Goal: Complete application form: Complete application form

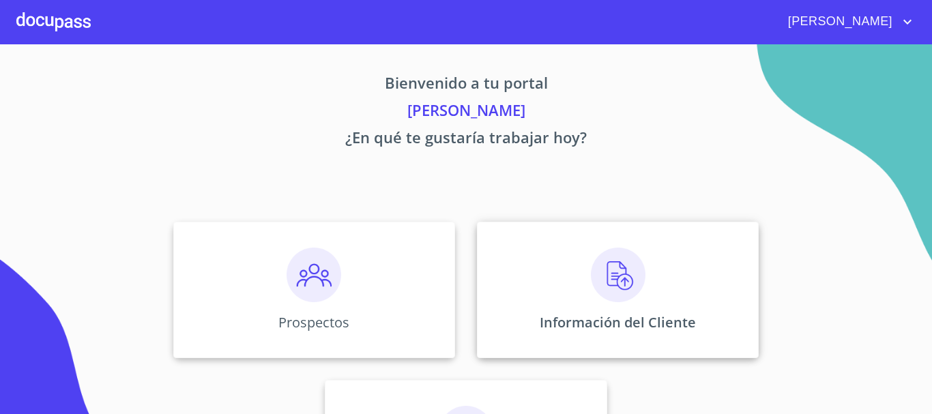
scroll to position [68, 0]
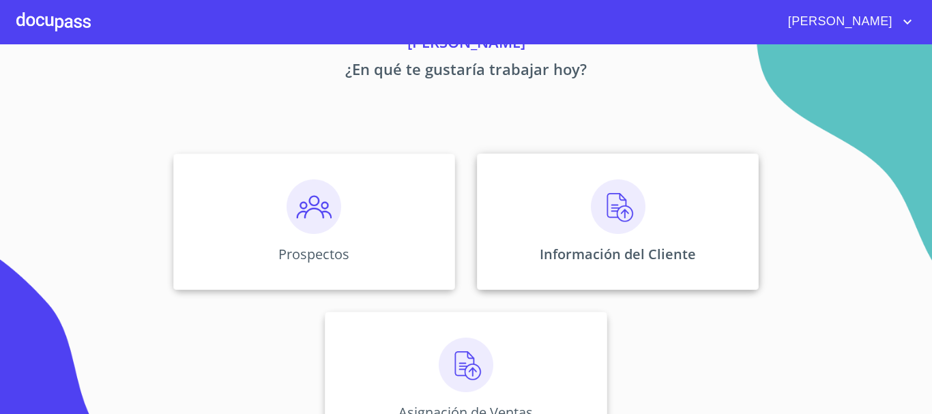
click at [591, 217] on img at bounding box center [618, 206] width 55 height 55
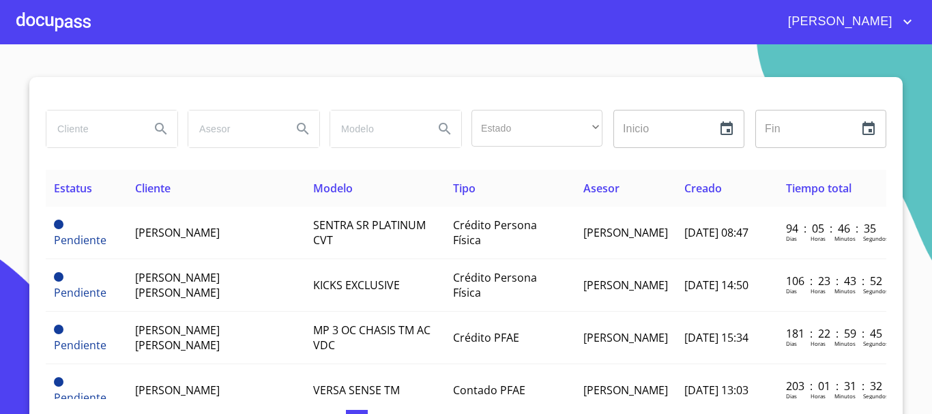
click at [106, 130] on input "search" at bounding box center [92, 128] width 93 height 37
type input "[PERSON_NAME] [PERSON_NAME]"
click at [153, 127] on icon "Search" at bounding box center [161, 129] width 16 height 16
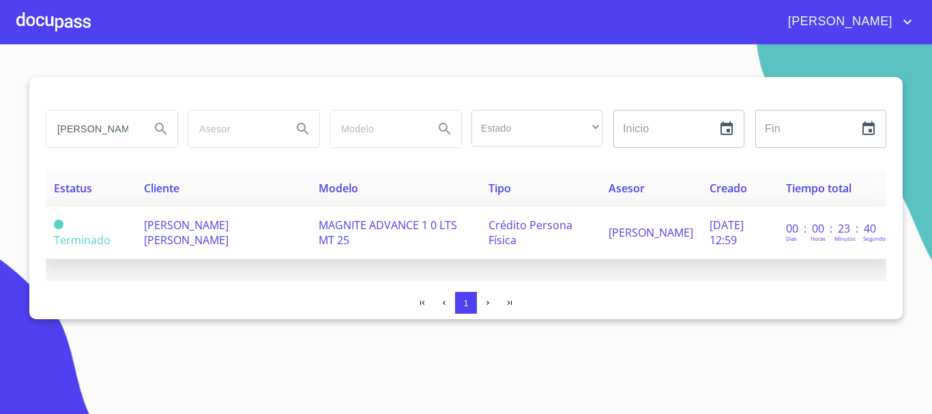
click at [410, 232] on span "MAGNITE ADVANCE 1 0 LTS MT 25" at bounding box center [388, 233] width 138 height 30
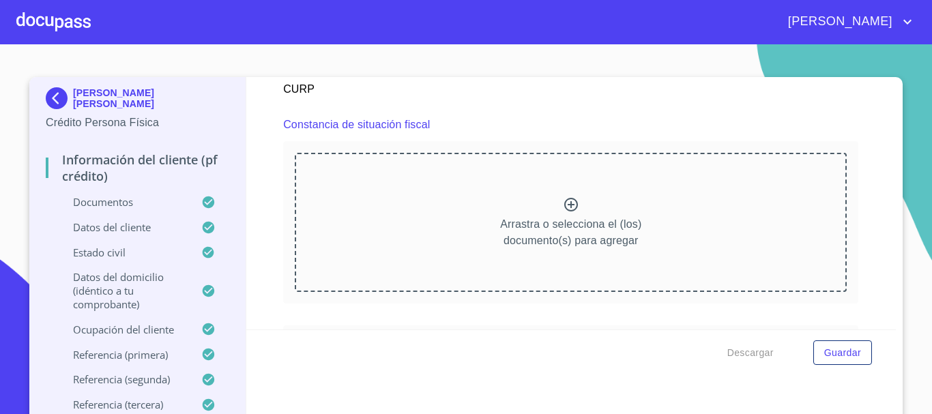
scroll to position [3969, 0]
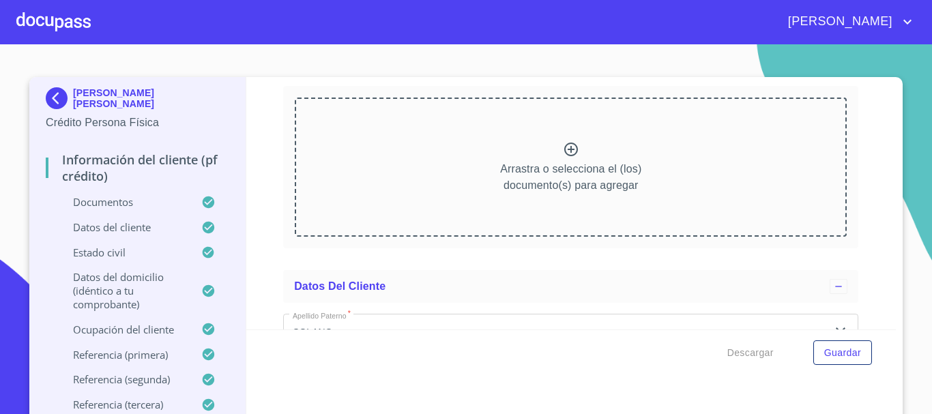
click at [563, 158] on icon at bounding box center [571, 149] width 16 height 16
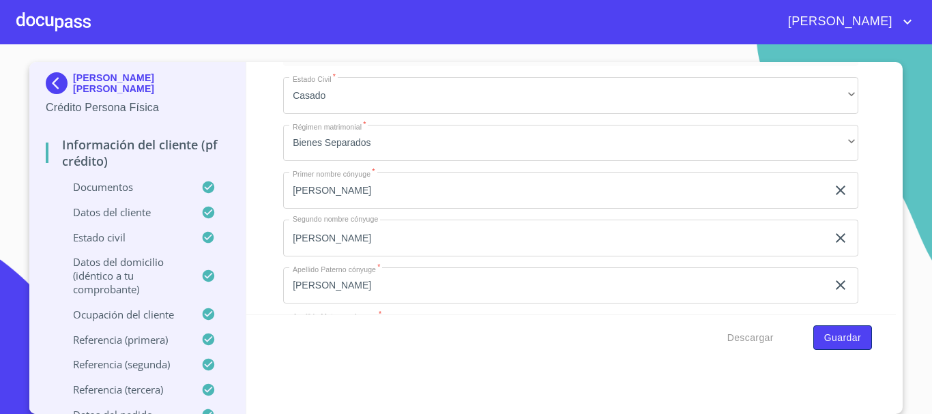
scroll to position [5265, 0]
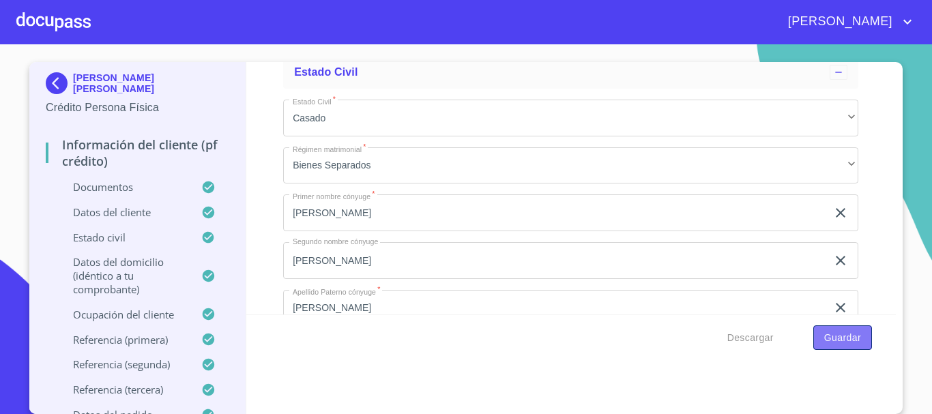
click at [840, 338] on span "Guardar" at bounding box center [842, 337] width 37 height 17
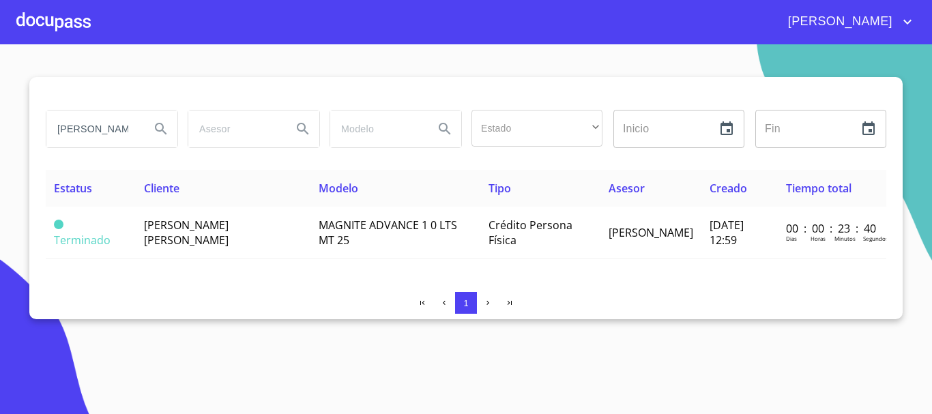
click at [35, 20] on div at bounding box center [53, 22] width 74 height 44
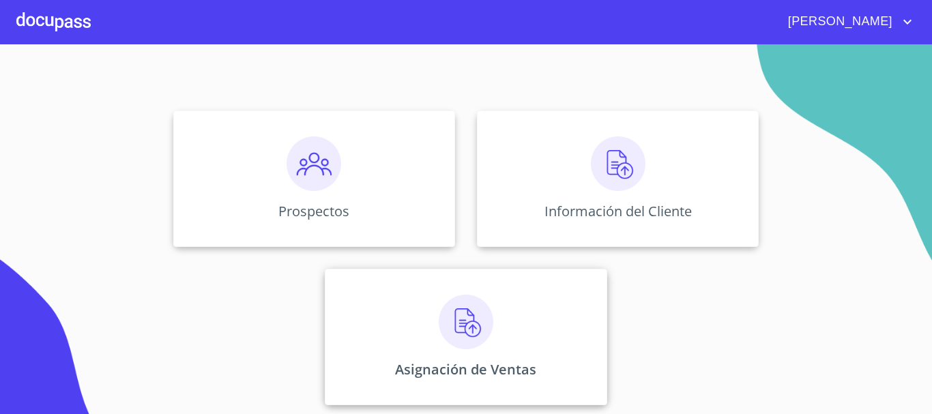
scroll to position [113, 0]
click at [448, 339] on img at bounding box center [466, 320] width 55 height 55
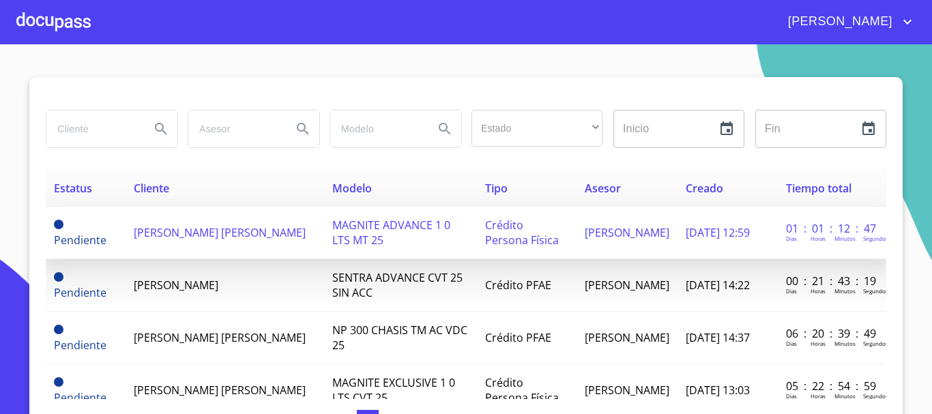
click at [344, 226] on span "MAGNITE ADVANCE 1 0 LTS MT 25" at bounding box center [391, 233] width 118 height 30
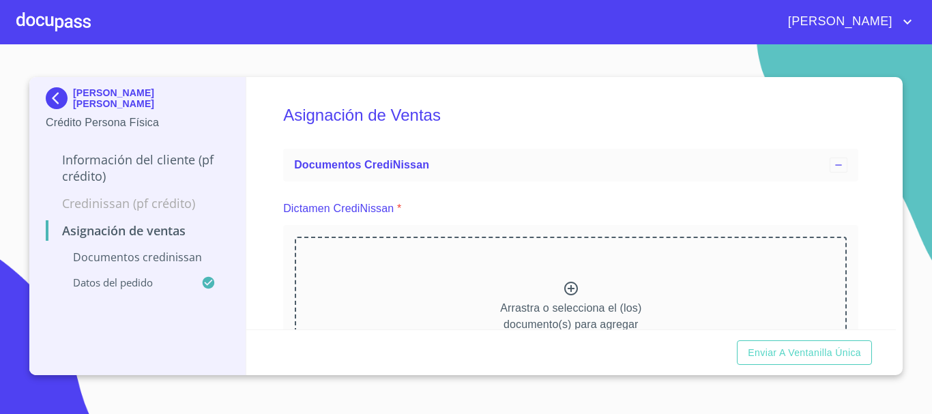
click at [563, 291] on icon at bounding box center [571, 288] width 16 height 16
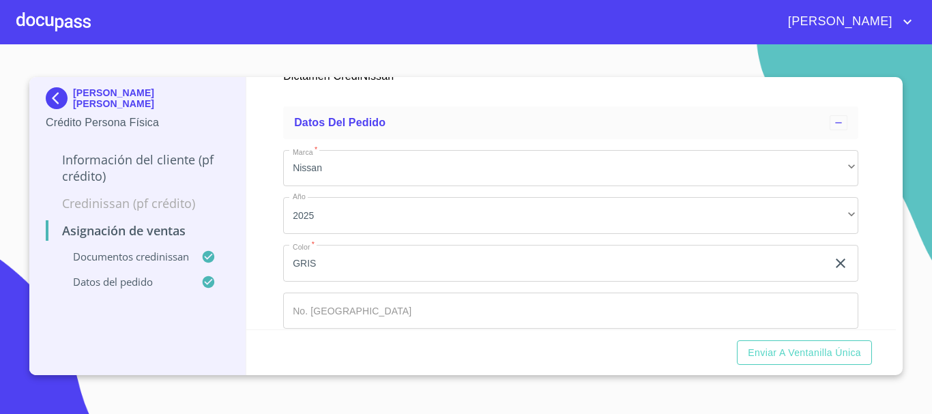
scroll to position [739, 0]
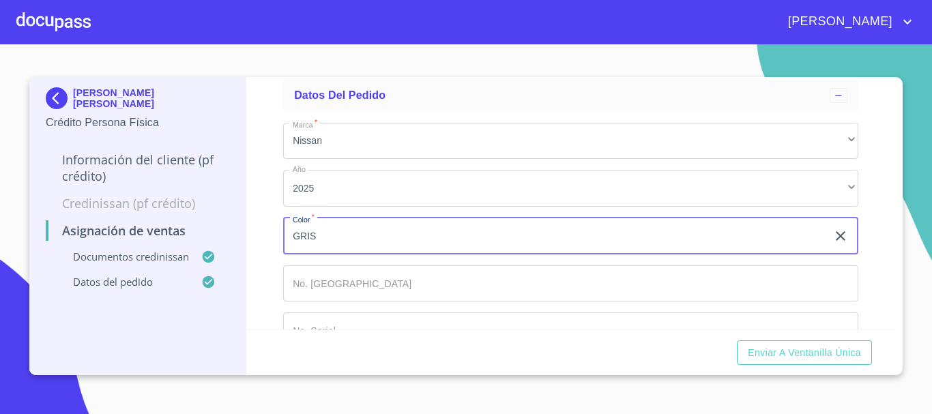
click at [505, 239] on input "GRIS" at bounding box center [555, 236] width 544 height 37
type input "G"
type input "ROJO"
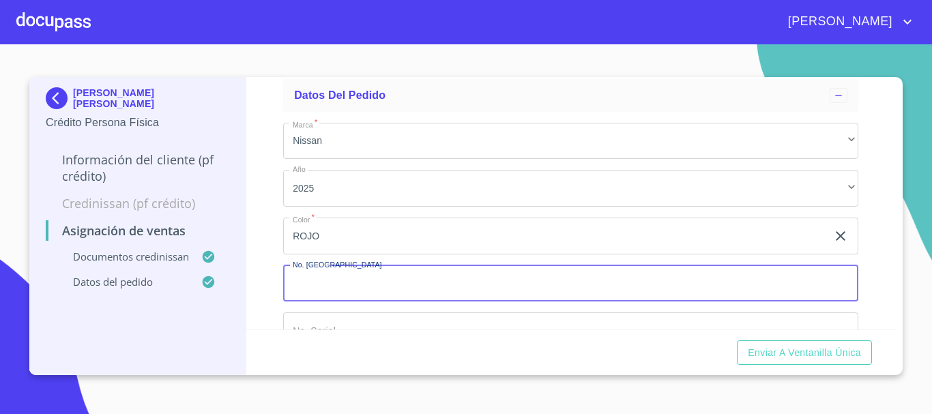
click at [366, 285] on input "Marca   *" at bounding box center [570, 283] width 575 height 37
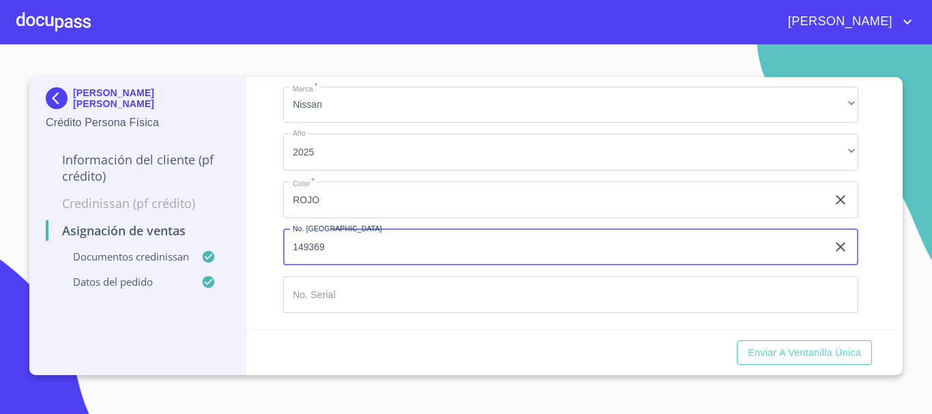
type input "149369"
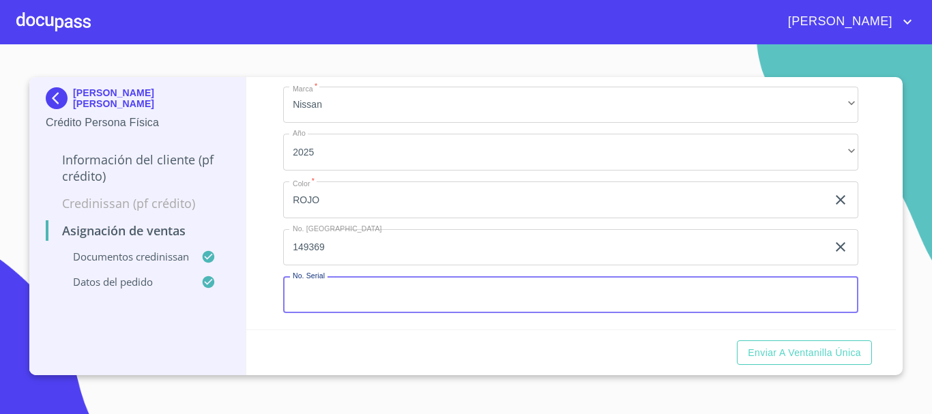
click at [358, 289] on input "Marca   *" at bounding box center [570, 294] width 575 height 37
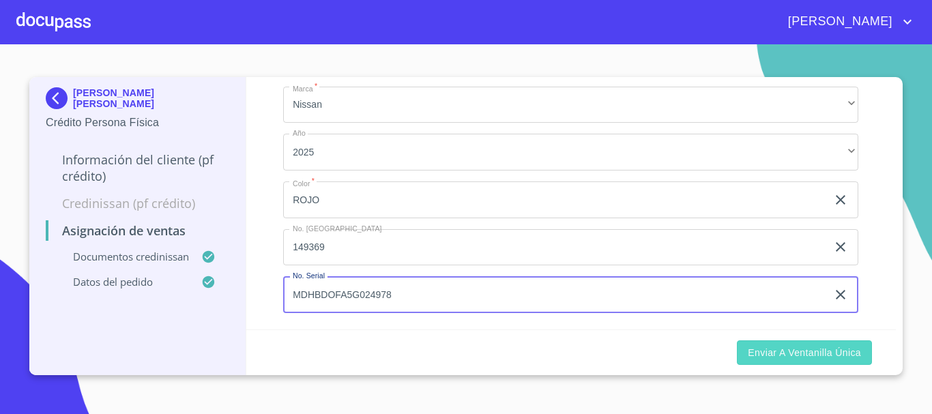
type input "MDHBDOFA5G024978"
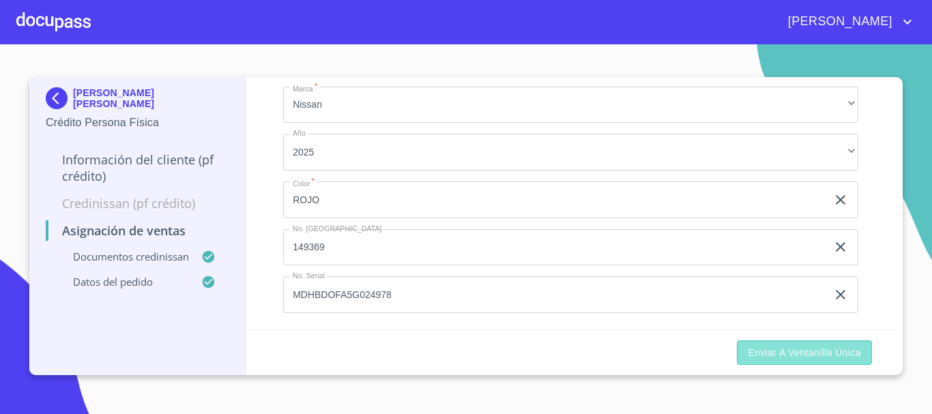
click at [816, 352] on span "Enviar a Ventanilla única" at bounding box center [804, 352] width 113 height 17
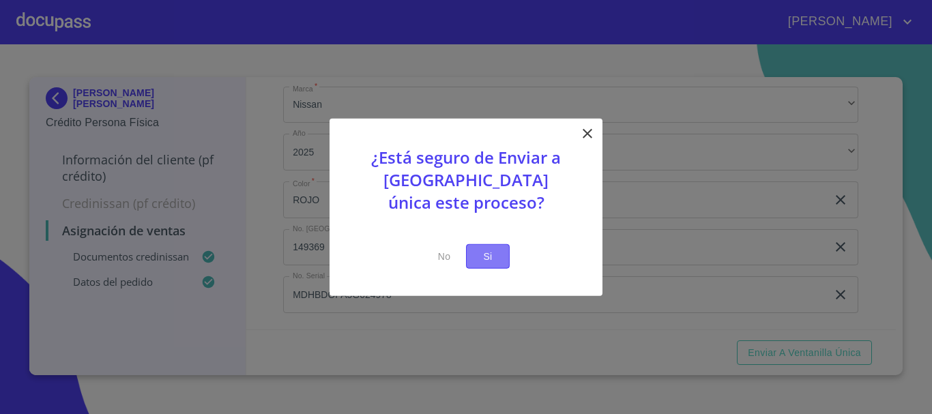
click at [489, 261] on span "Si" at bounding box center [488, 256] width 22 height 17
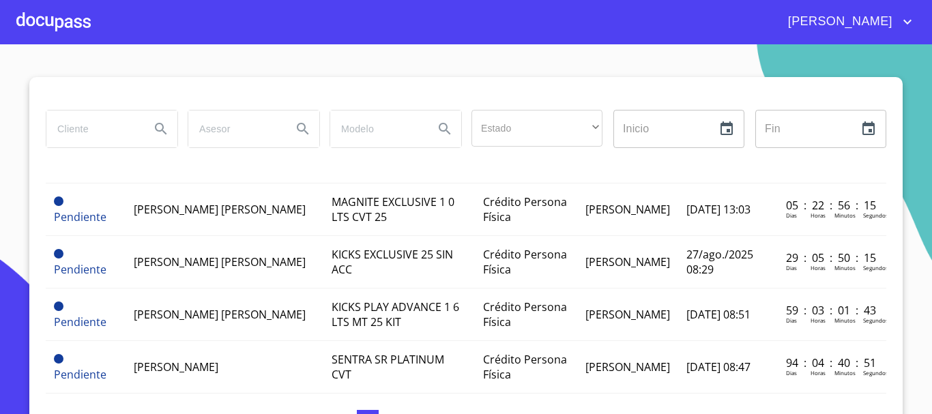
scroll to position [136, 0]
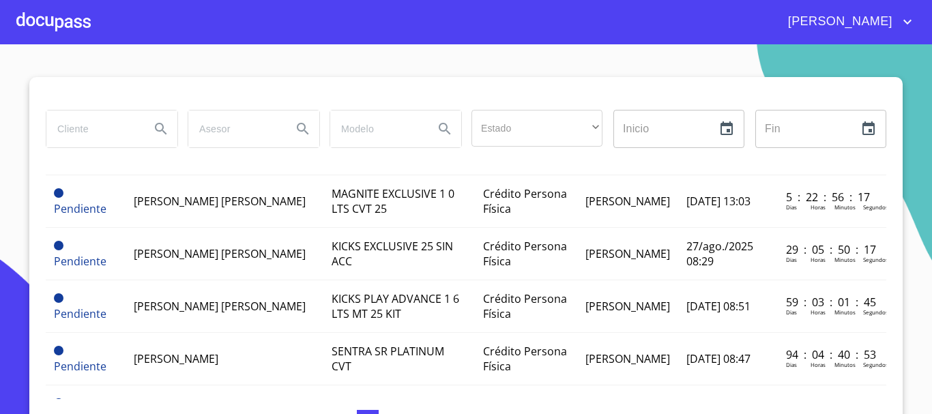
click at [70, 25] on div at bounding box center [53, 22] width 74 height 44
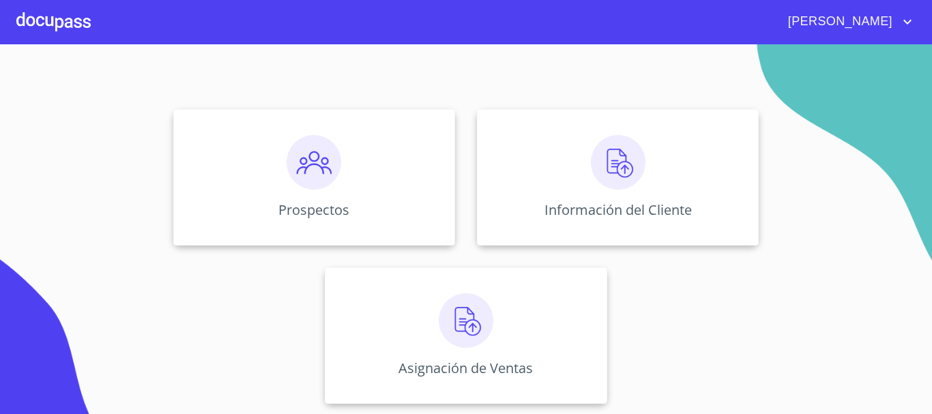
scroll to position [113, 0]
